Goal: Find specific page/section: Find specific page/section

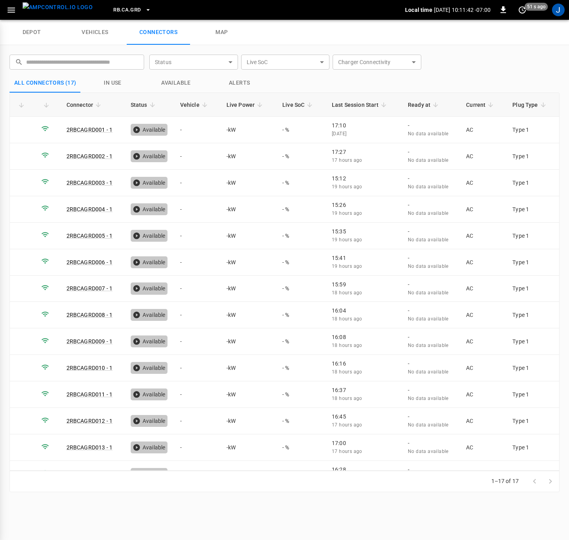
click at [11, 9] on icon "button" at bounding box center [12, 10] width 8 height 5
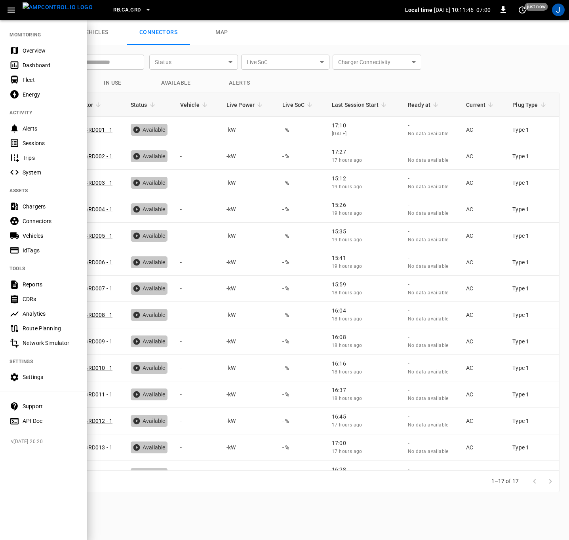
click at [40, 239] on div "Vehicles" at bounding box center [50, 236] width 55 height 8
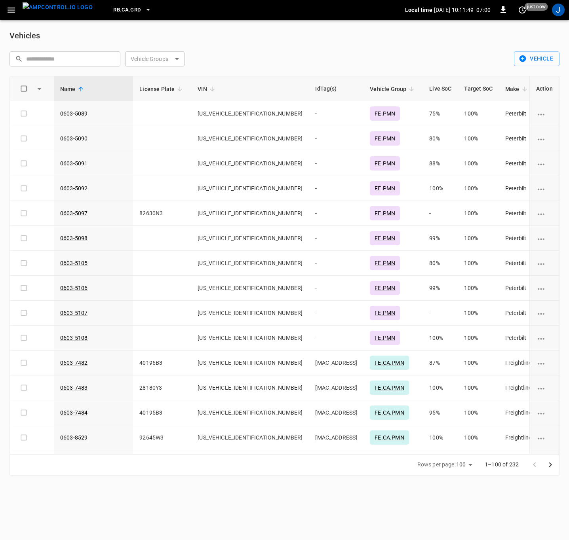
click at [548, 463] on icon "Go to next page" at bounding box center [549, 464] width 9 height 9
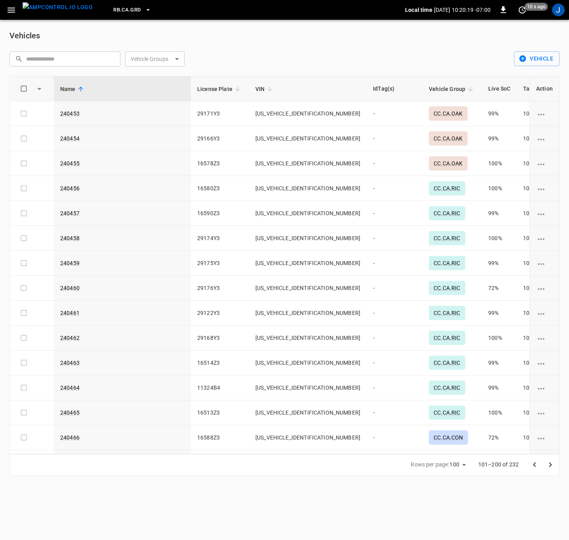
click at [54, 10] on img "menu" at bounding box center [58, 7] width 70 height 10
